Goal: Task Accomplishment & Management: Manage account settings

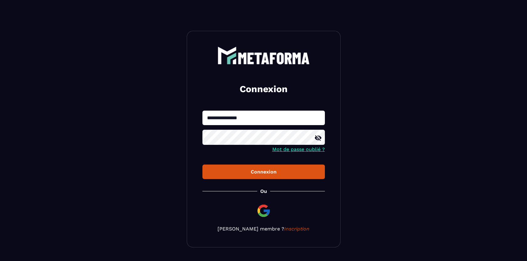
click at [320, 140] on icon at bounding box center [317, 137] width 7 height 7
